Goal: Transaction & Acquisition: Purchase product/service

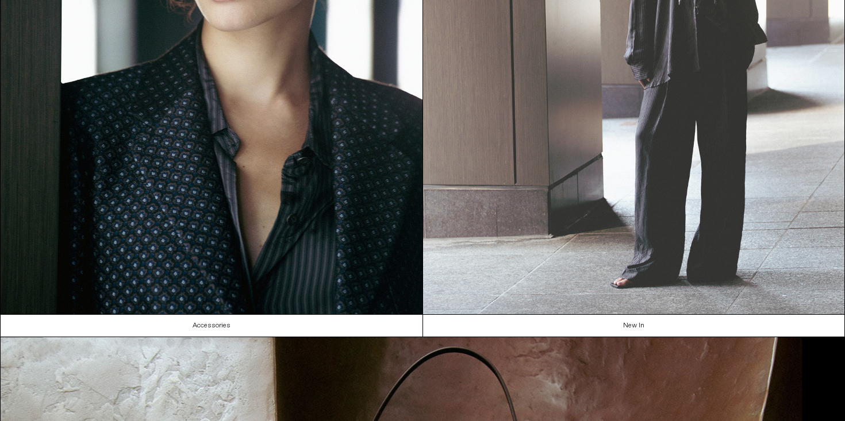
click at [653, 156] on img at bounding box center [634, 49] width 422 height 530
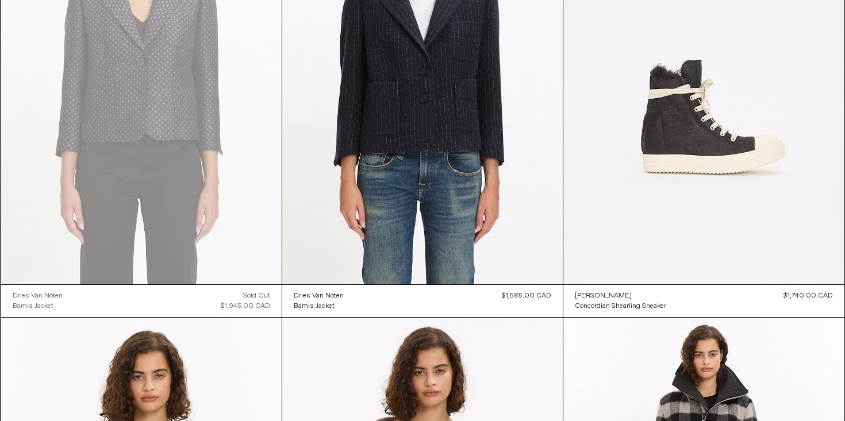
scroll to position [2900, 0]
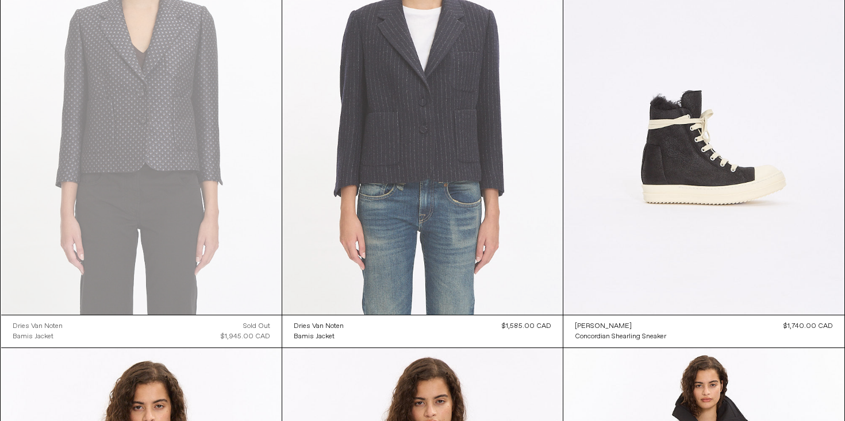
click at [477, 103] on at bounding box center [422, 104] width 280 height 421
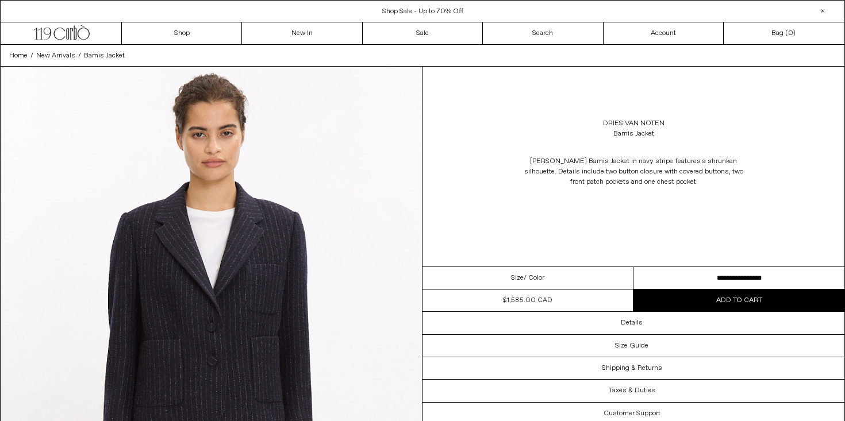
click at [745, 276] on select "**********" at bounding box center [738, 278] width 211 height 22
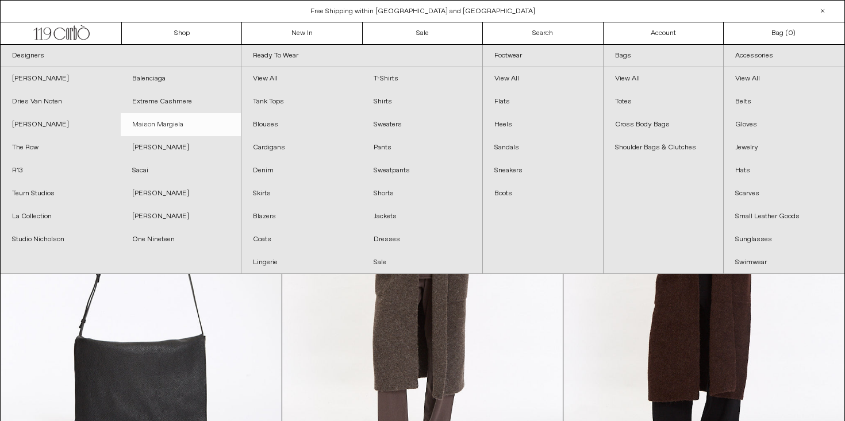
click at [171, 124] on link "Maison Margiela" at bounding box center [181, 124] width 120 height 23
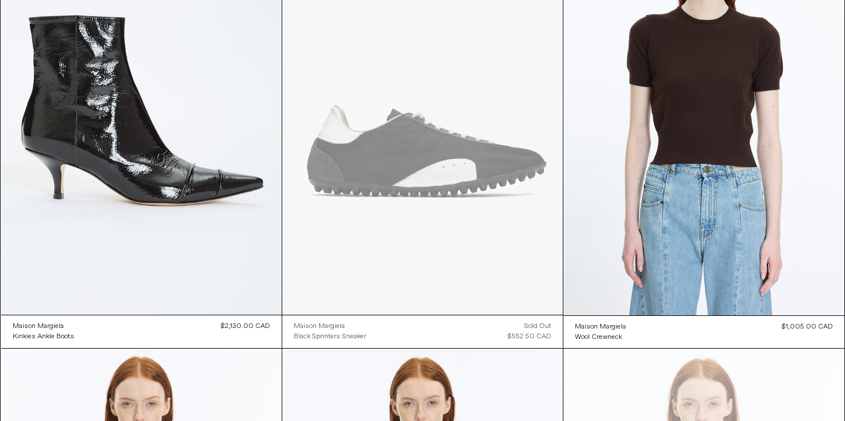
scroll to position [2904, 0]
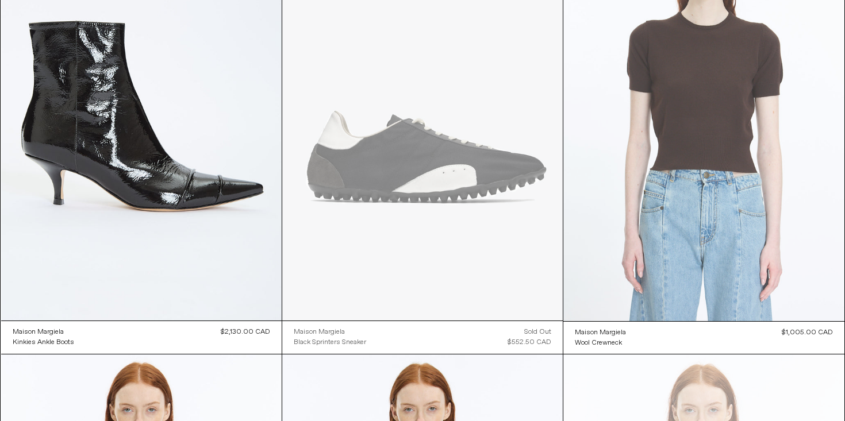
click at [672, 157] on at bounding box center [703, 110] width 280 height 421
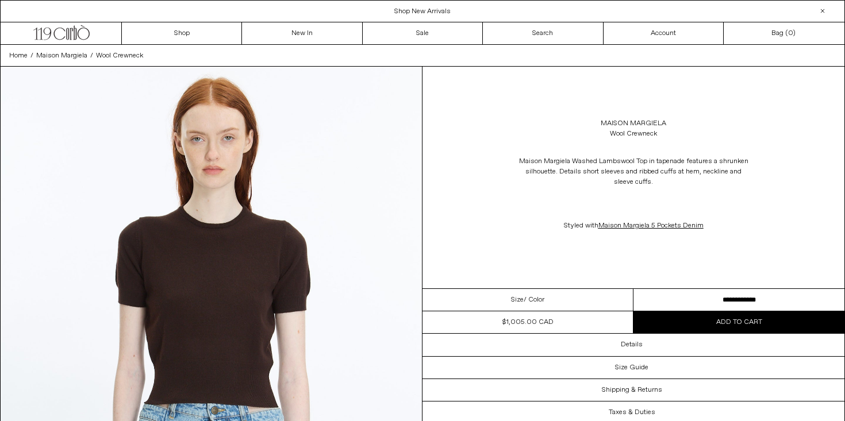
click at [757, 302] on select "**********" at bounding box center [738, 300] width 211 height 22
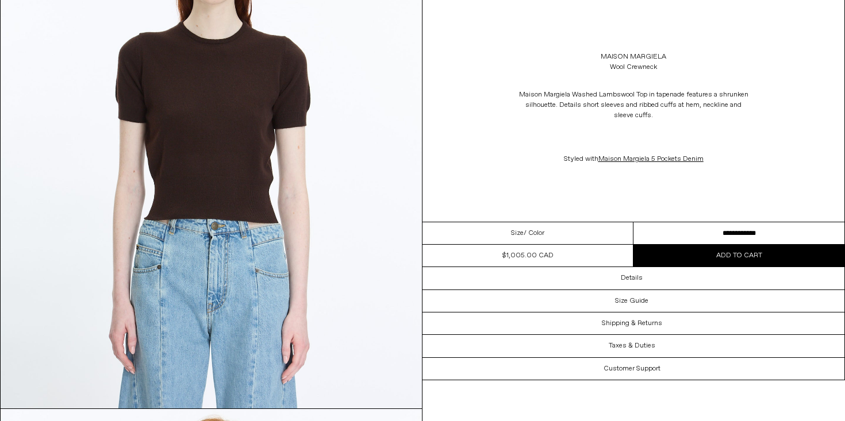
scroll to position [186, 0]
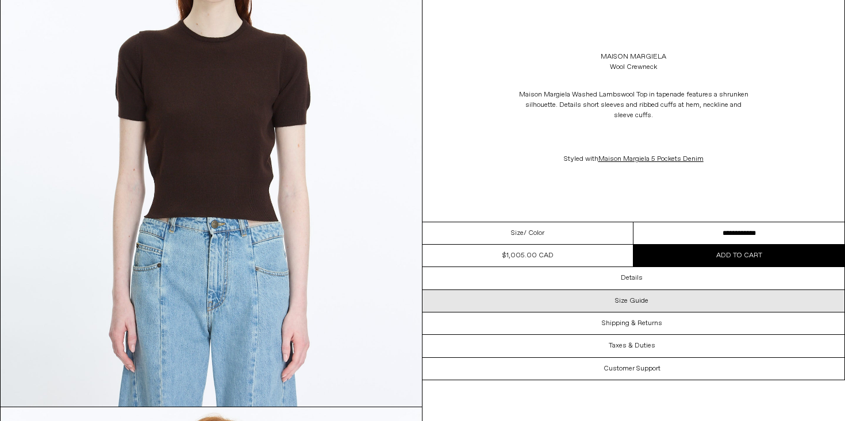
click at [629, 299] on h3 "Size Guide" at bounding box center [631, 301] width 33 height 8
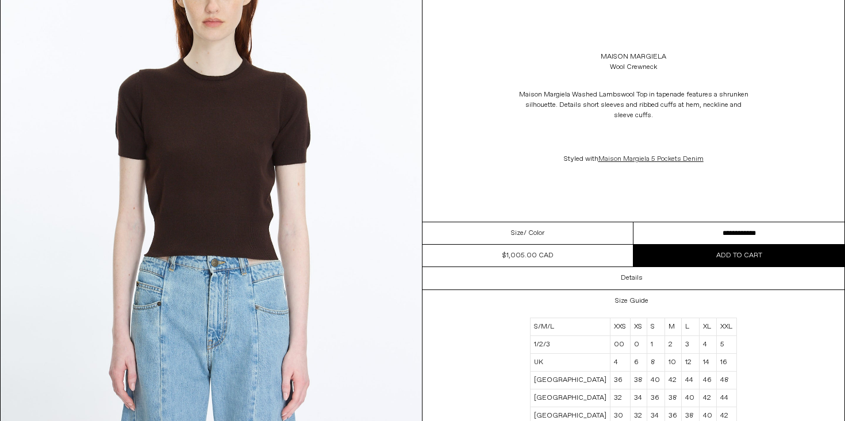
scroll to position [146, 0]
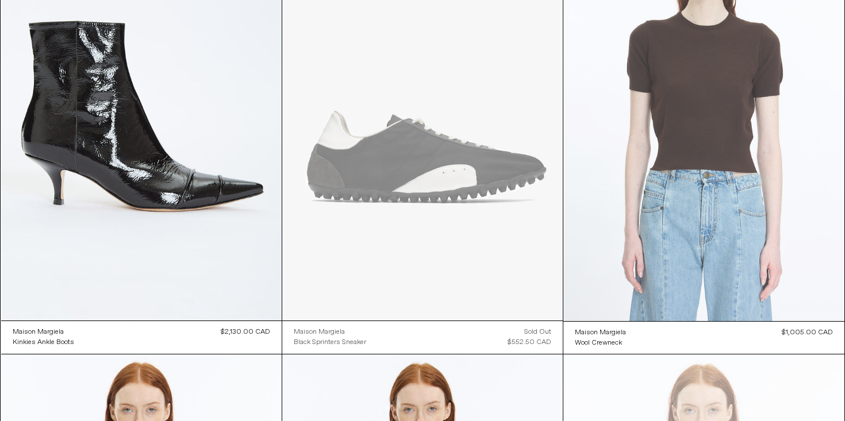
click at [694, 96] on at bounding box center [703, 110] width 280 height 421
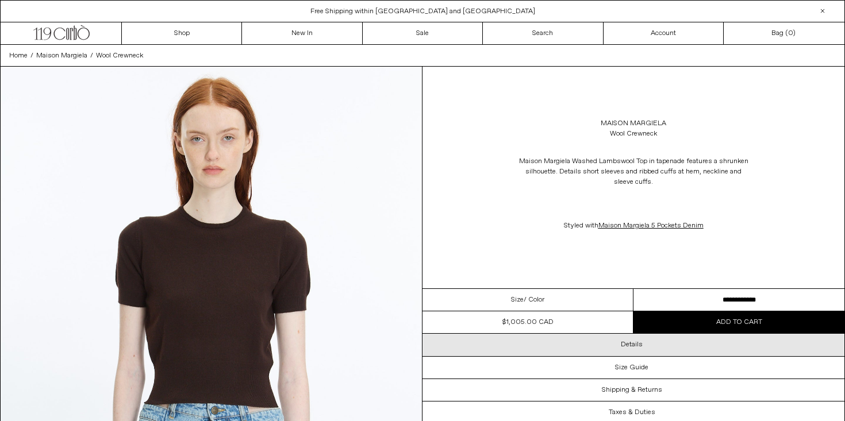
click at [630, 341] on h3 "Details" at bounding box center [632, 345] width 22 height 8
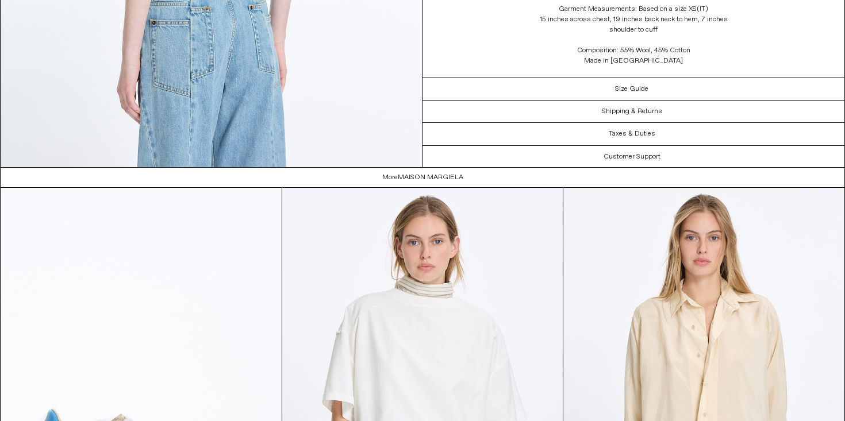
scroll to position [1509, 0]
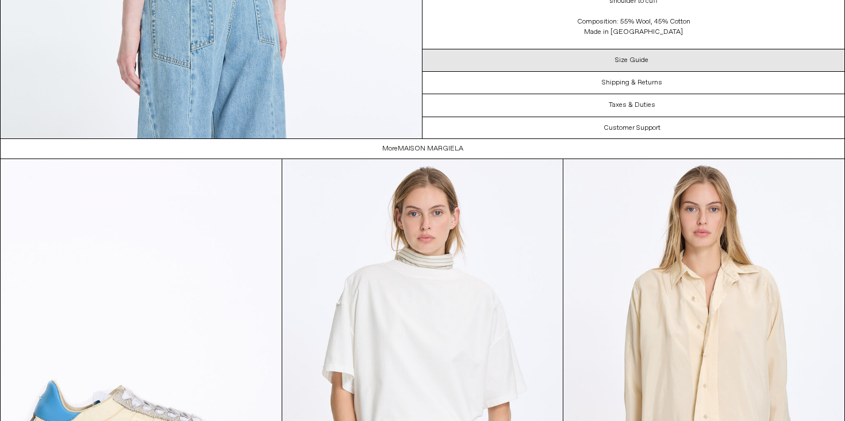
click at [642, 58] on h3 "Size Guide" at bounding box center [631, 60] width 33 height 8
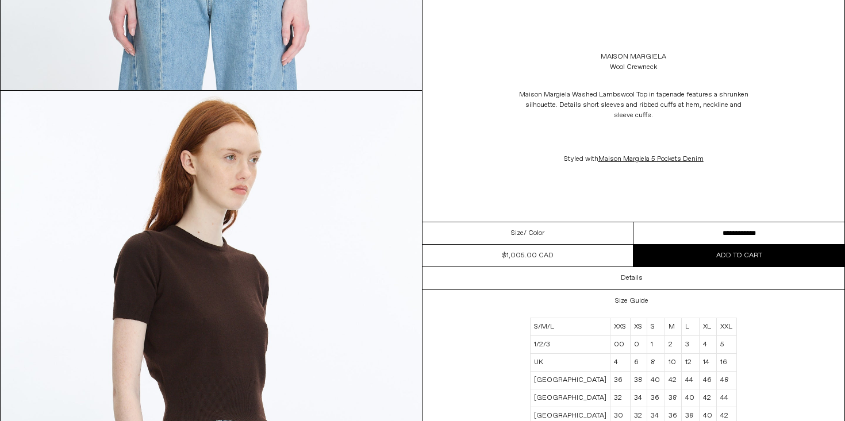
scroll to position [456, 0]
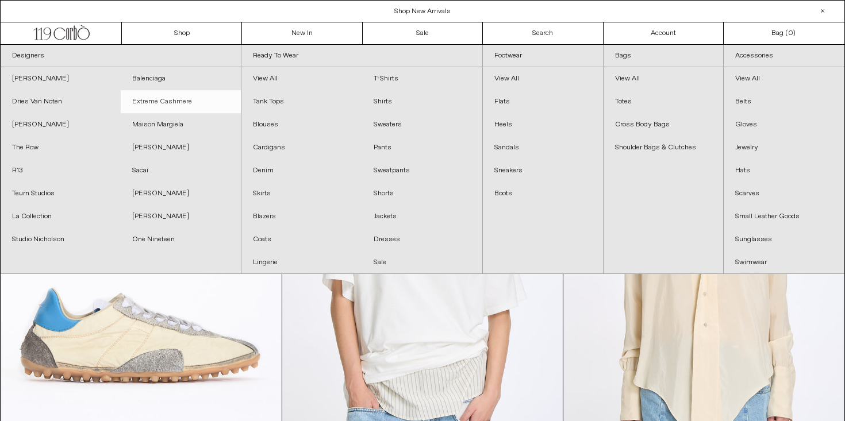
click at [179, 98] on link "Extreme Cashmere" at bounding box center [181, 101] width 120 height 23
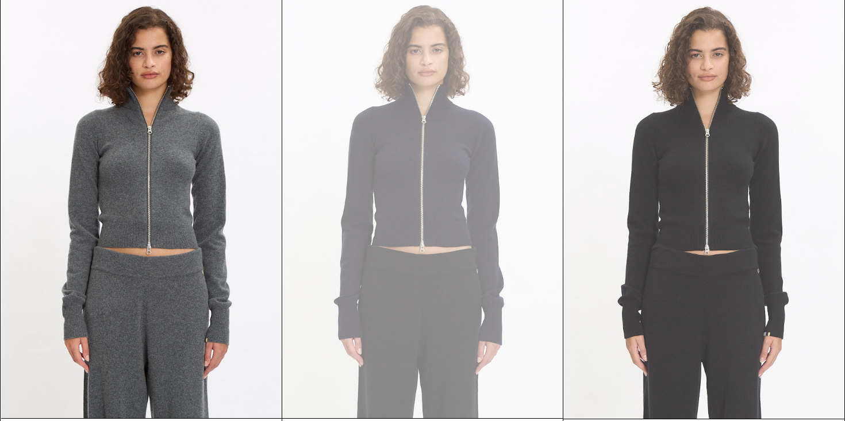
scroll to position [80, 0]
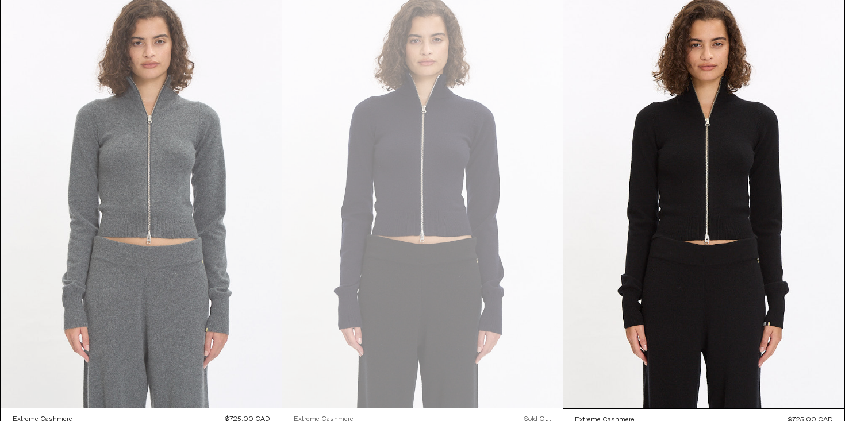
click at [179, 210] on at bounding box center [141, 197] width 280 height 421
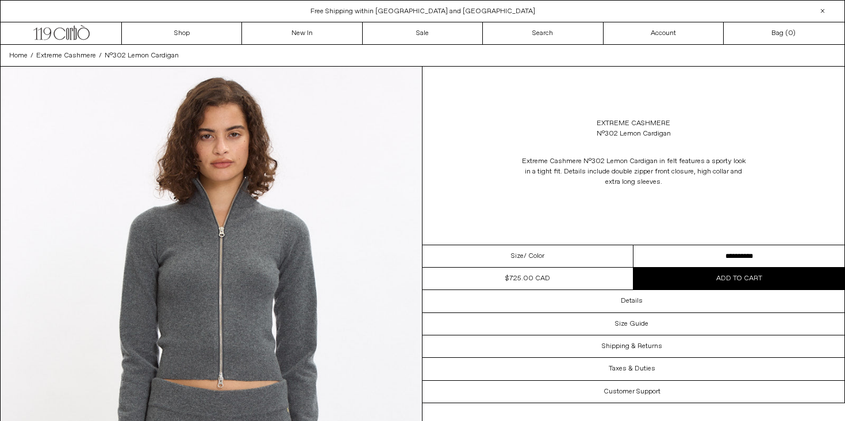
click at [693, 253] on select "**********" at bounding box center [738, 256] width 211 height 22
